Goal: Information Seeking & Learning: Learn about a topic

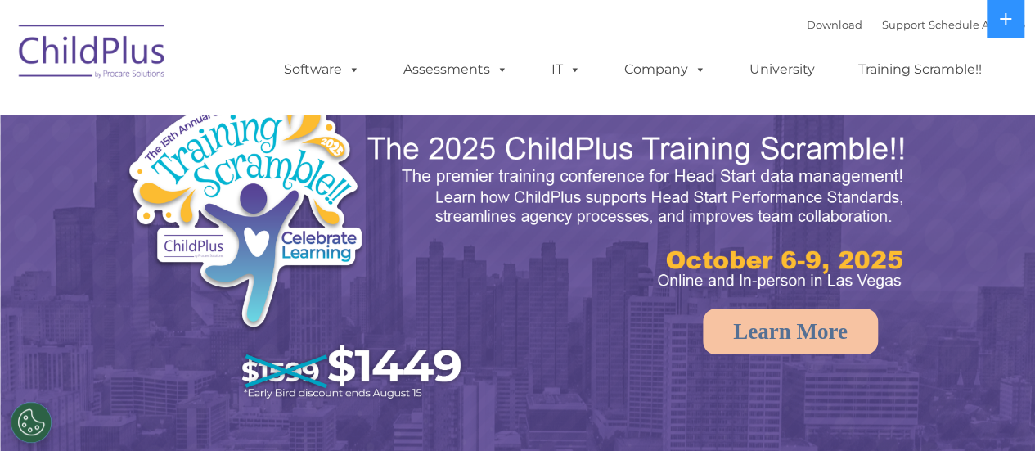
select select "MEDIUM"
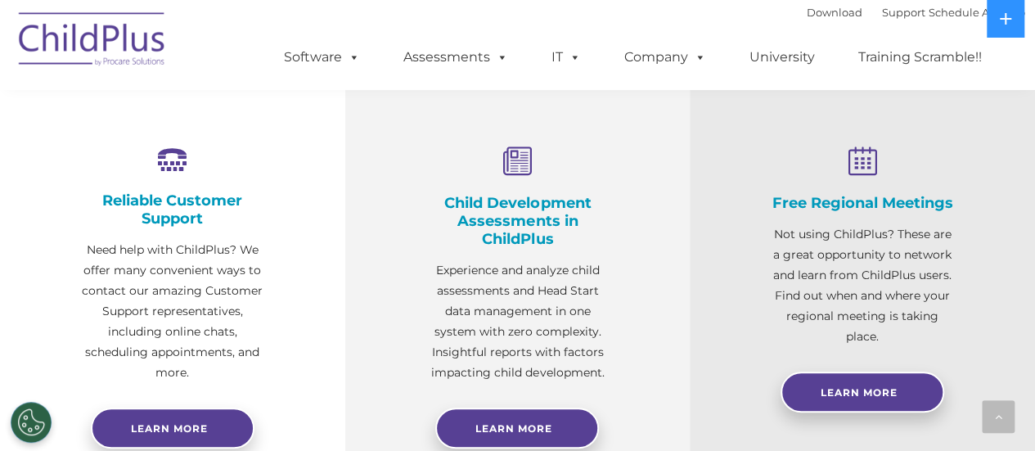
scroll to position [591, 0]
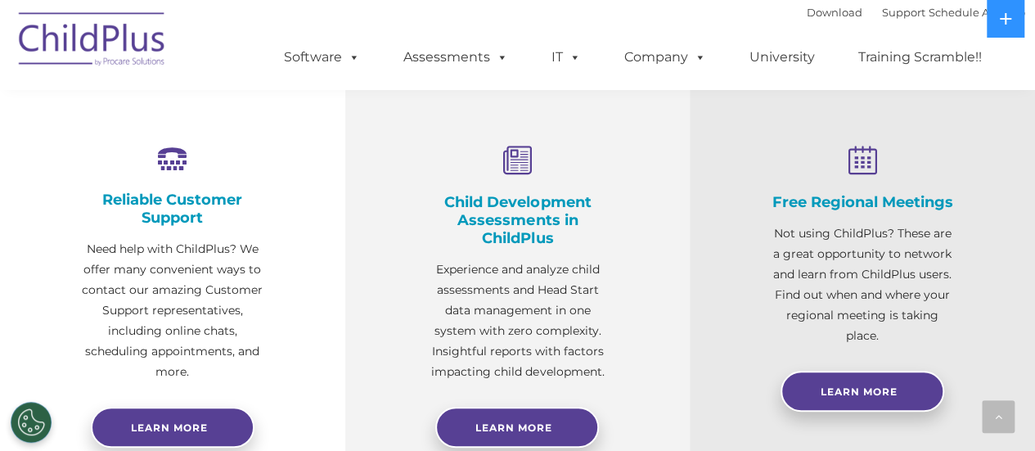
click at [1034, 446] on div "Free Regional Meetings Not using ChildPlus? These are a great opportunity to ne…" at bounding box center [862, 288] width 345 height 482
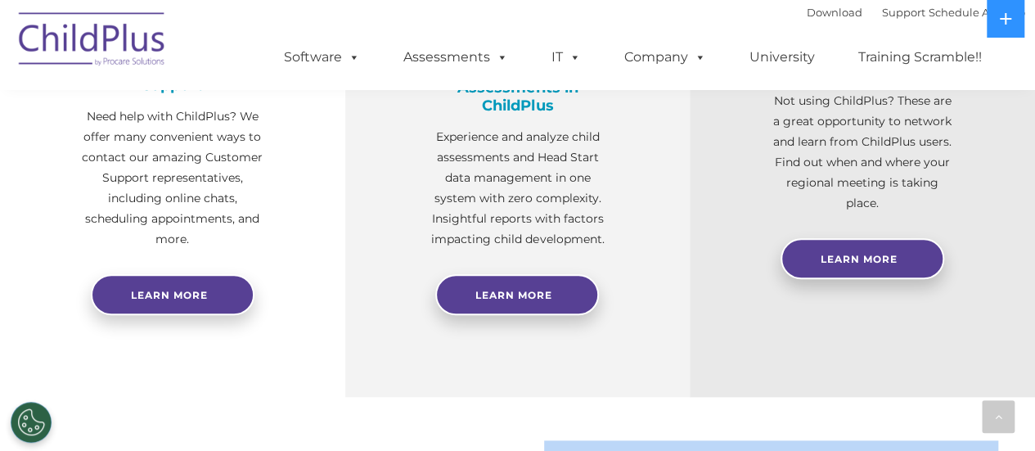
drag, startPoint x: 1034, startPoint y: 446, endPoint x: 1044, endPoint y: 439, distance: 11.8
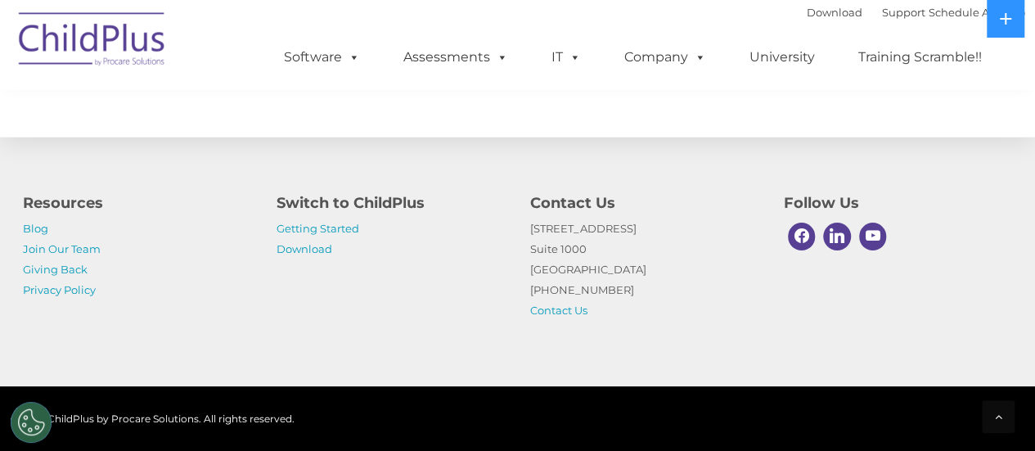
scroll to position [1982, 0]
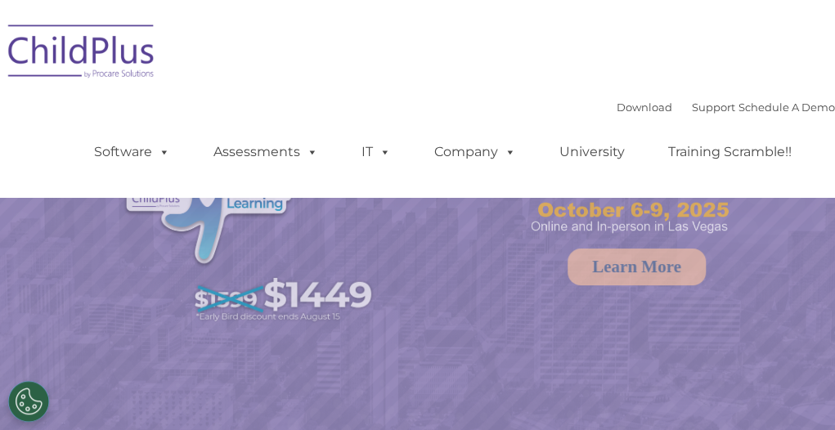
select select "MEDIUM"
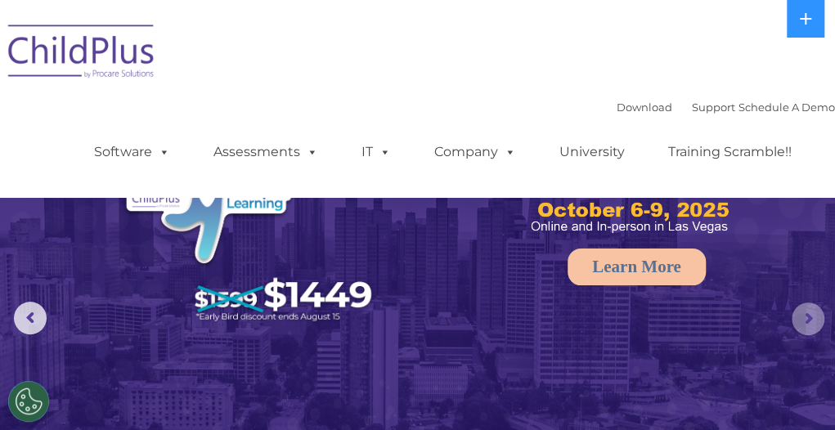
click at [810, 330] on rs-arrow at bounding box center [808, 319] width 33 height 33
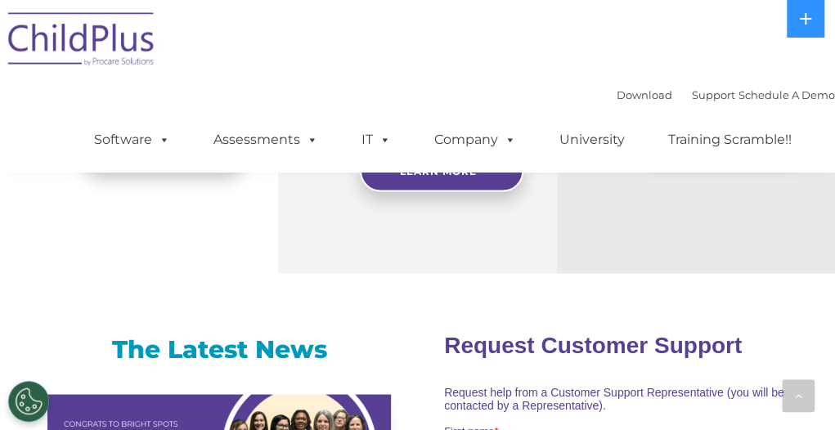
scroll to position [979, 0]
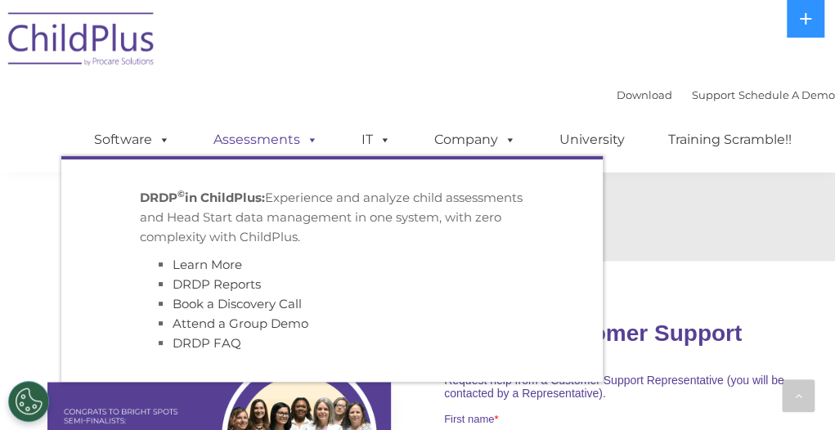
click at [231, 138] on link "Assessments" at bounding box center [265, 140] width 137 height 33
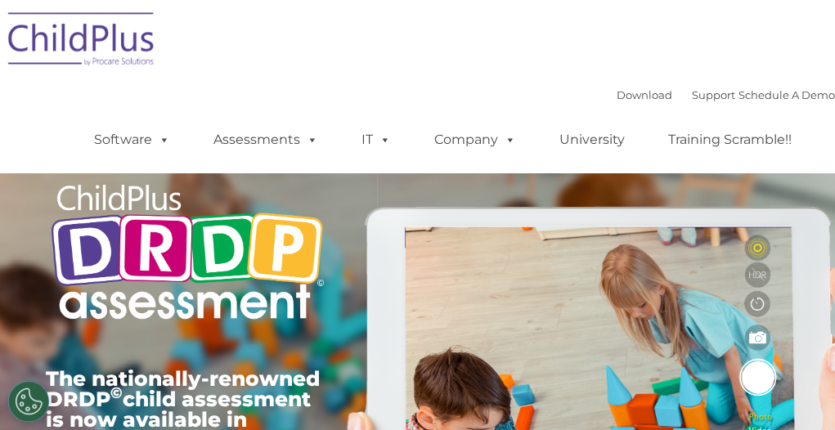
type input ""
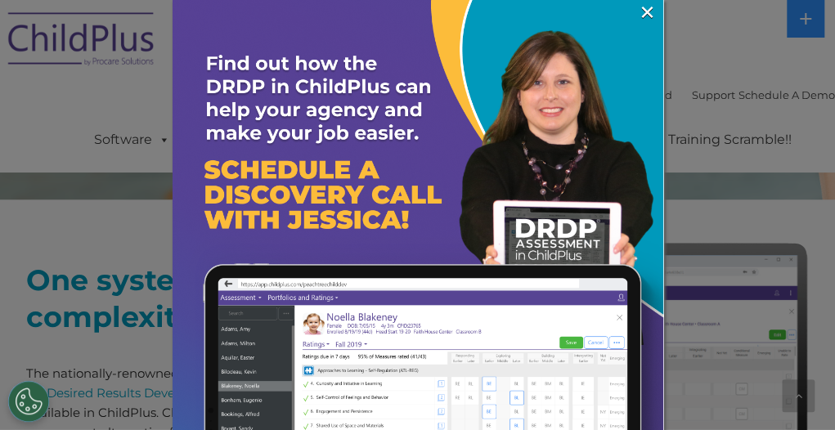
scroll to position [491, 0]
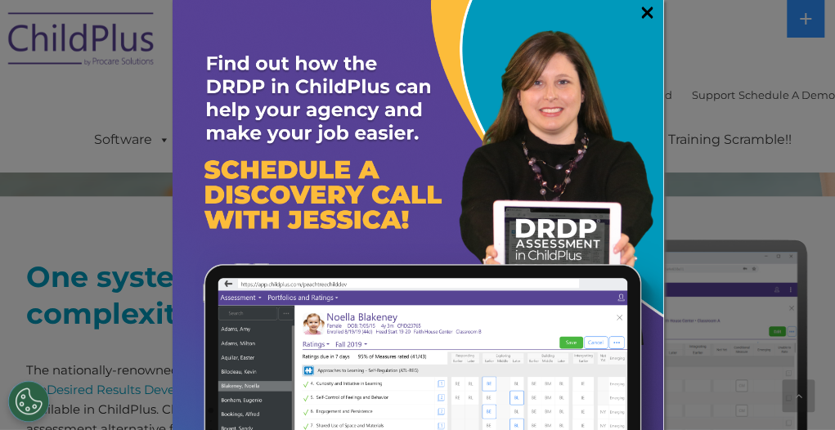
click at [638, 16] on link "×" at bounding box center [647, 12] width 19 height 16
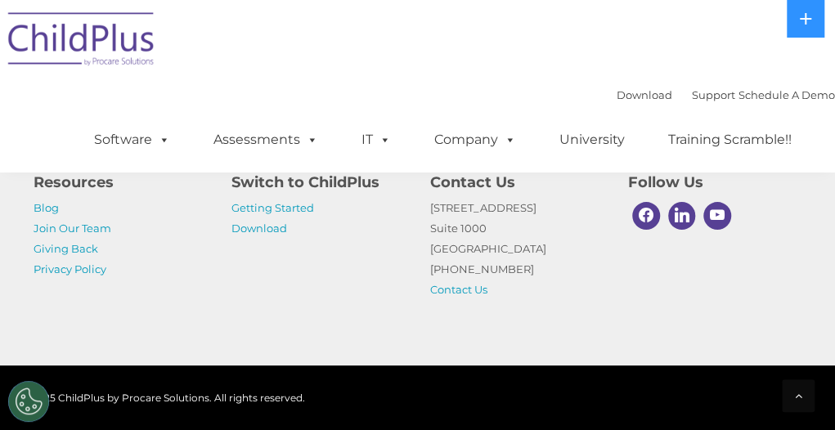
scroll to position [7481, 0]
click at [606, 20] on div "Download Support | Schedule A Demo  MENU MENU Software ChildPlus: The original…" at bounding box center [417, 86] width 835 height 173
drag, startPoint x: 192, startPoint y: 1, endPoint x: 173, endPoint y: 123, distance: 123.4
click at [173, 123] on ul "Software ChildPlus: The original and most widely-used Head Start data managemen…" at bounding box center [448, 139] width 774 height 65
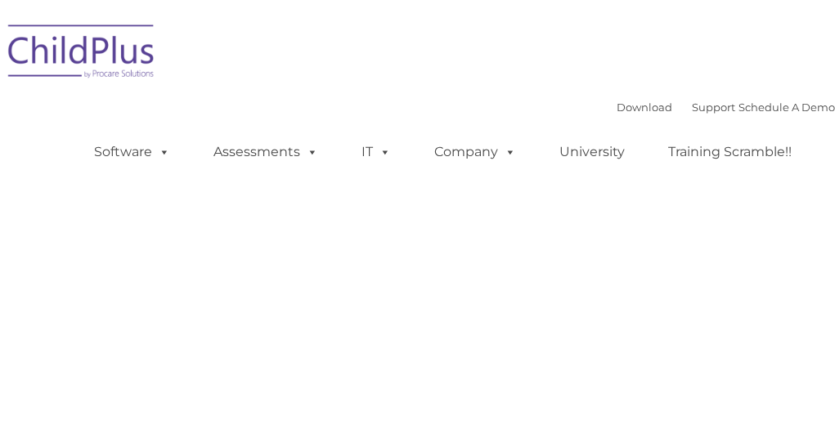
type input ""
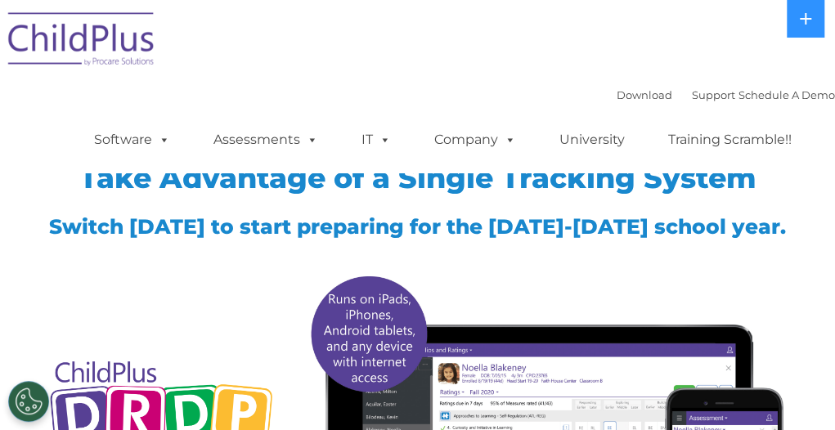
drag, startPoint x: 764, startPoint y: 11, endPoint x: 214, endPoint y: 89, distance: 555.5
click at [214, 89] on div "Download Support | Schedule A Demo  MENU MENU Software ChildPlus: The original…" at bounding box center [448, 128] width 774 height 90
click at [799, 30] on button at bounding box center [806, 19] width 38 height 38
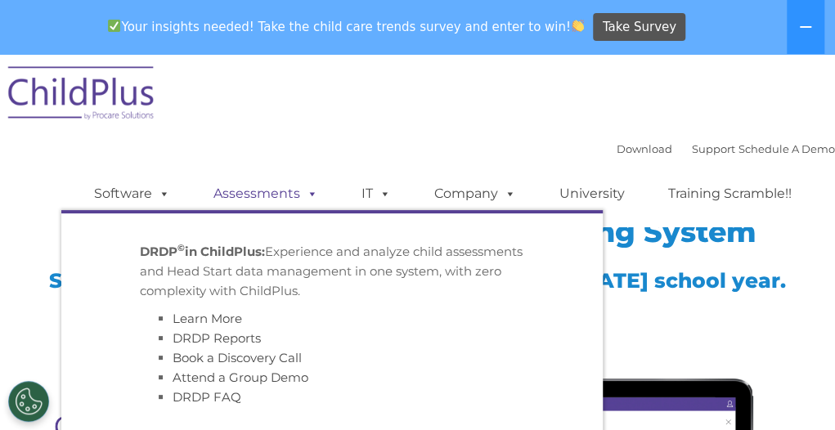
click at [216, 201] on link "Assessments" at bounding box center [265, 194] width 137 height 33
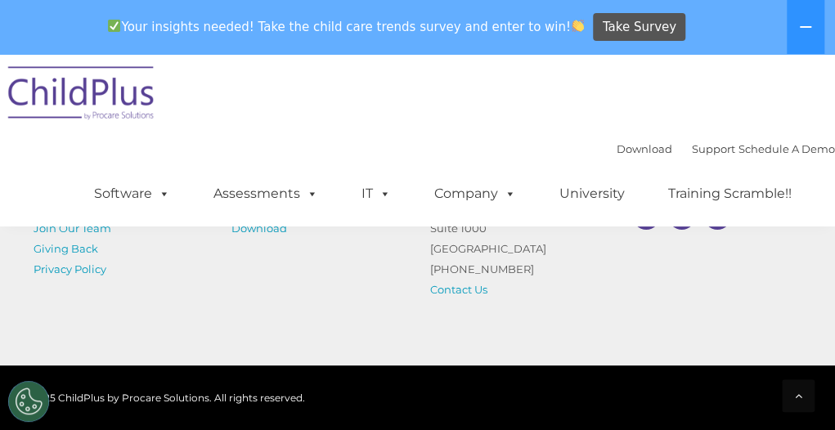
scroll to position [7512, 0]
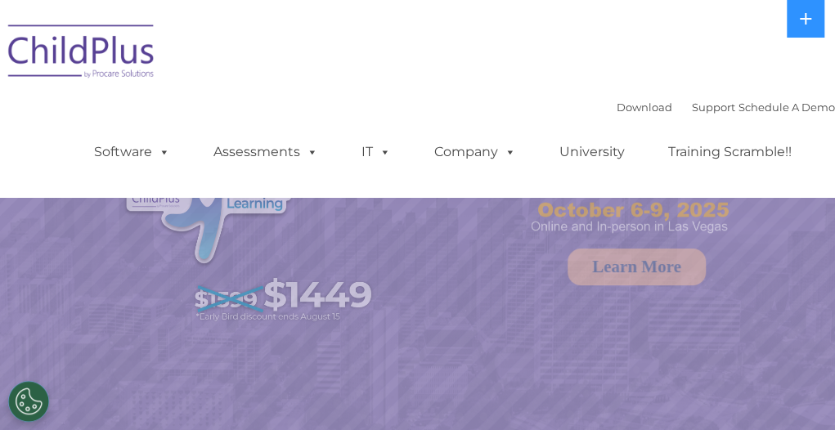
select select "MEDIUM"
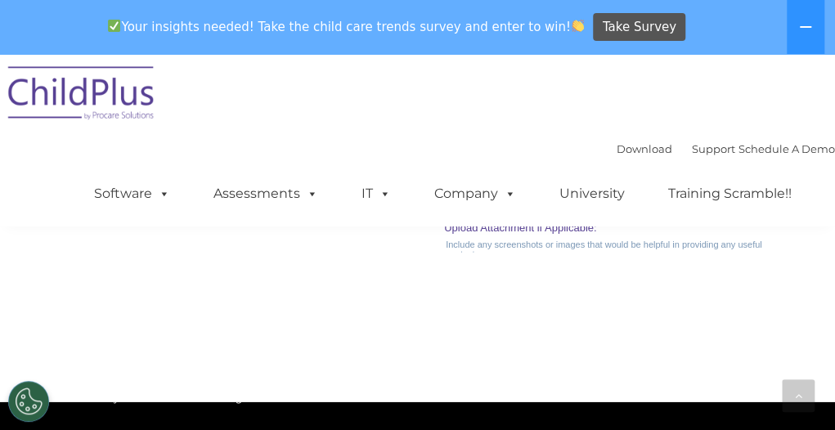
scroll to position [2203, 0]
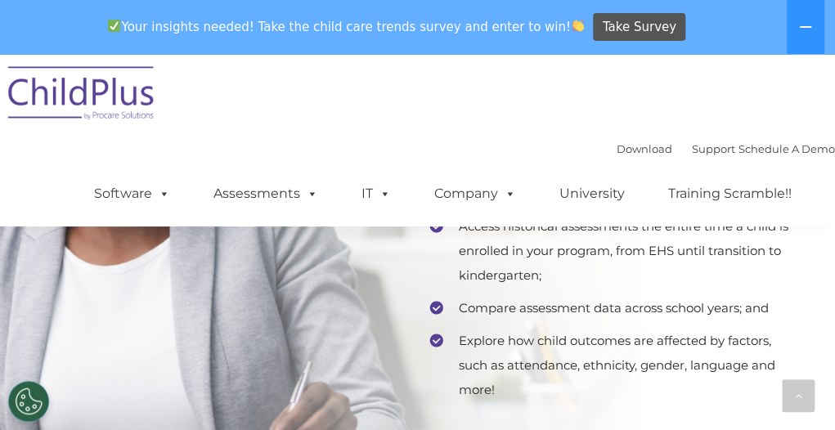
scroll to position [3376, 0]
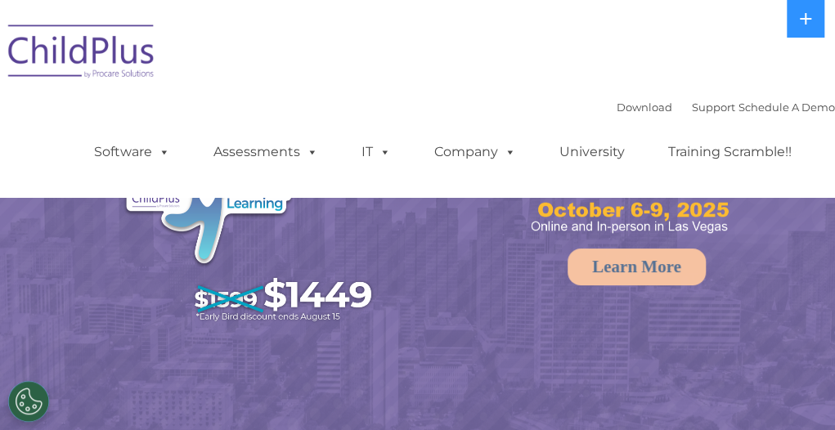
select select "MEDIUM"
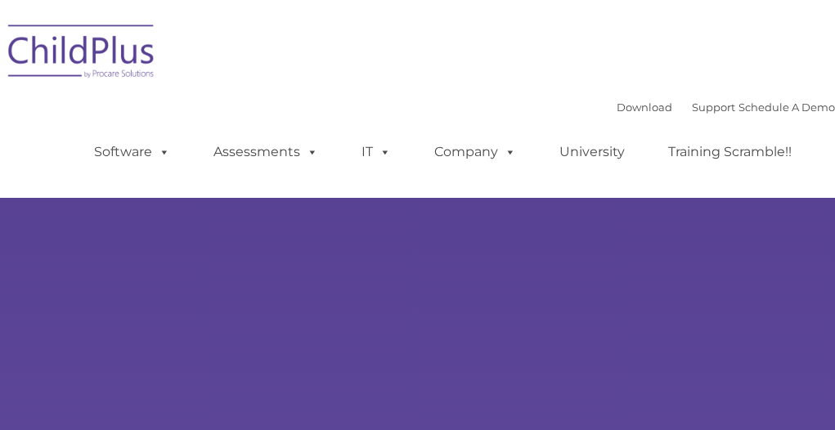
select select "MEDIUM"
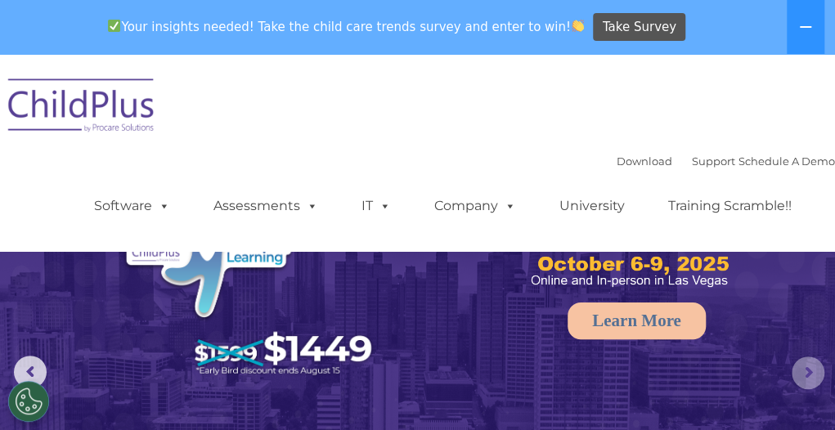
click at [817, 388] on rs-arrow at bounding box center [808, 373] width 33 height 33
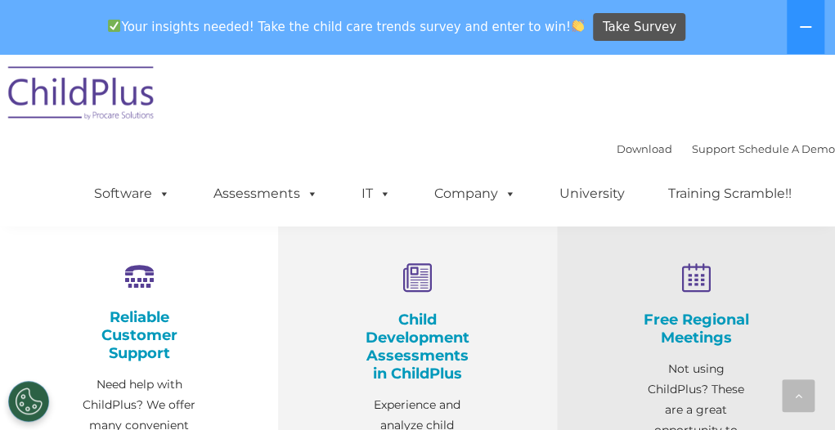
scroll to position [524, 0]
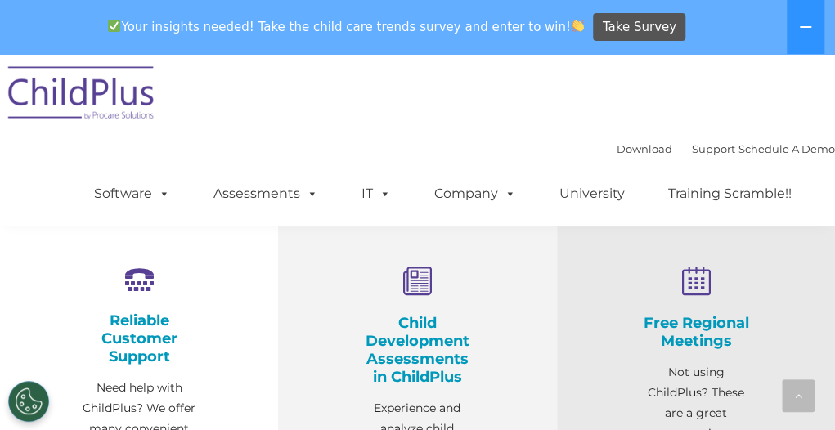
click at [419, 351] on h4 "Child Development Assessments in ChildPlus" at bounding box center [417, 350] width 115 height 72
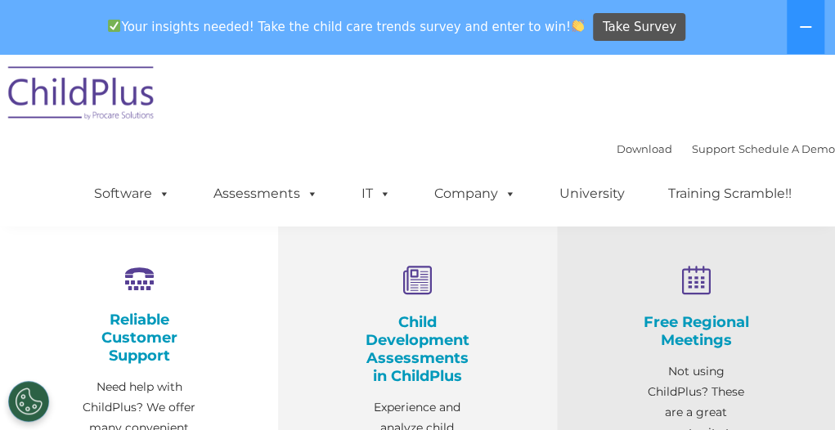
scroll to position [0, 0]
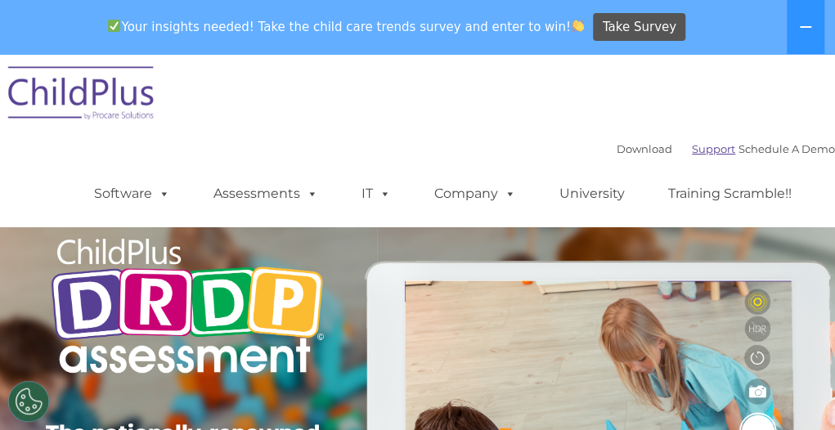
click at [692, 151] on link "Support" at bounding box center [713, 148] width 43 height 13
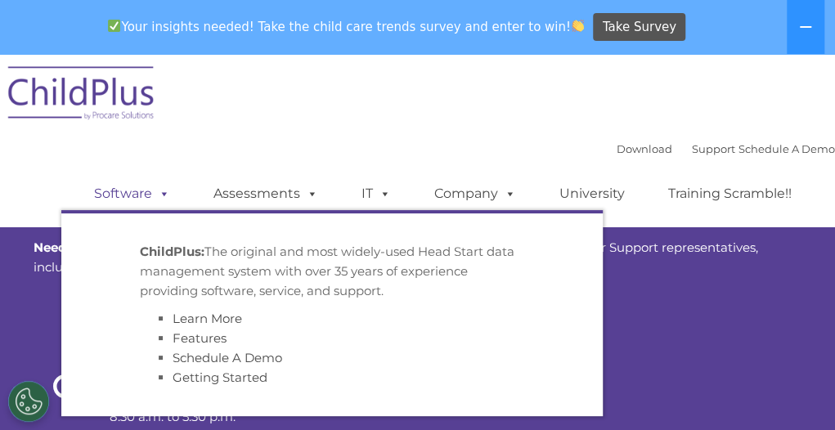
click at [99, 196] on link "Software" at bounding box center [132, 194] width 109 height 33
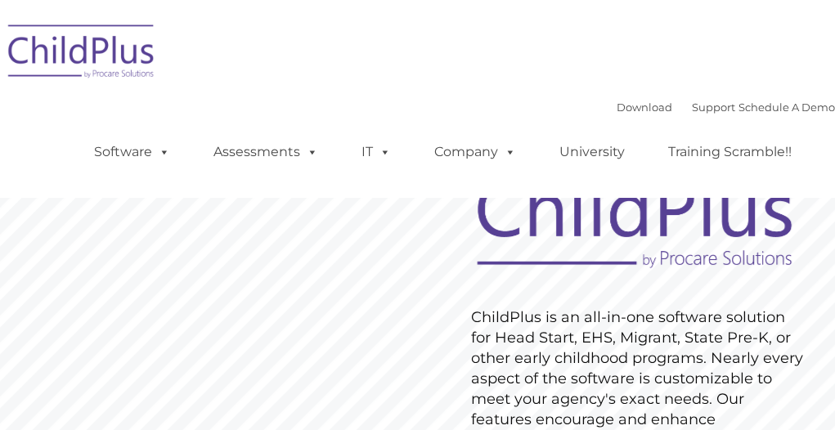
type input ""
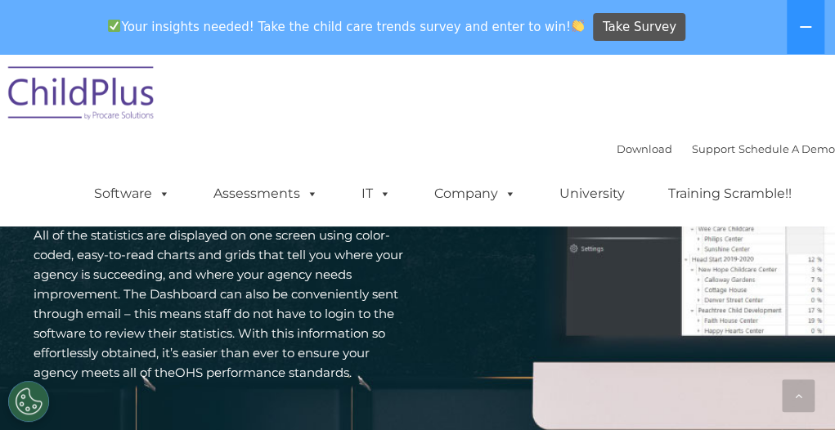
scroll to position [3011, 0]
